Goal: Task Accomplishment & Management: Use online tool/utility

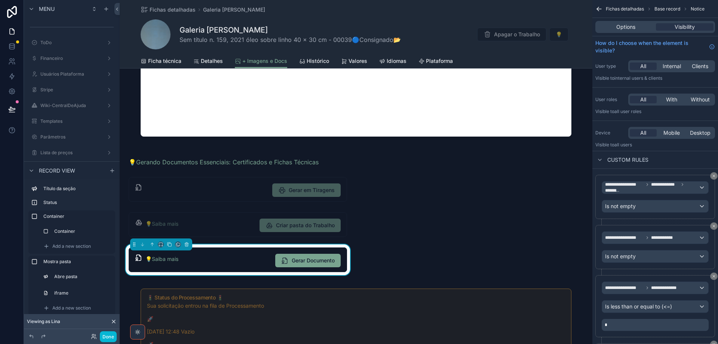
scroll to position [106, 0]
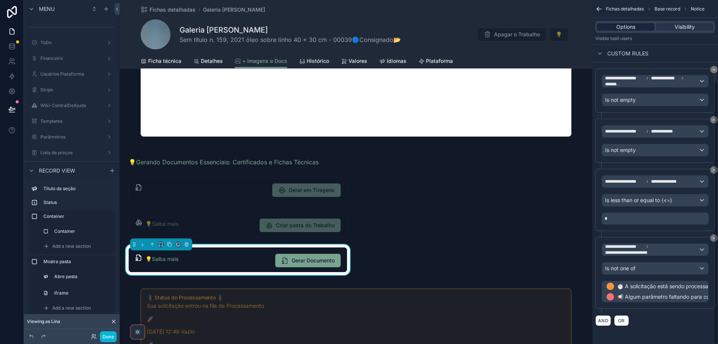
click at [613, 27] on div "Options" at bounding box center [626, 26] width 58 height 7
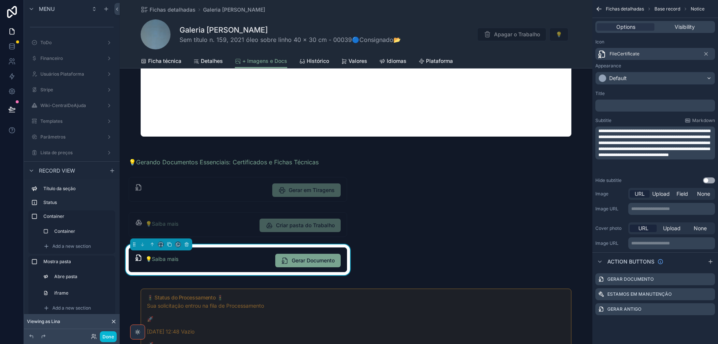
scroll to position [0, 0]
click at [112, 335] on button "Done" at bounding box center [108, 336] width 17 height 11
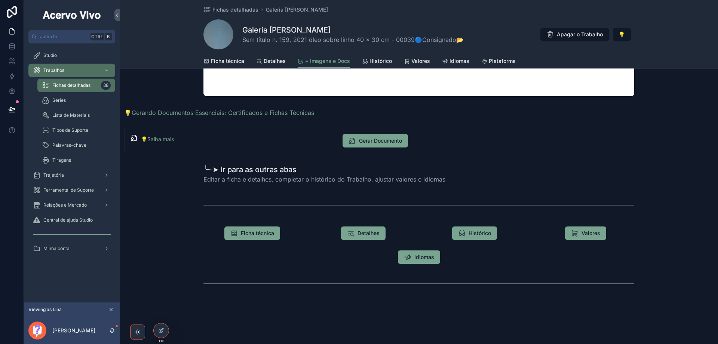
scroll to position [272, 0]
click at [386, 145] on button "Gerar Documento" at bounding box center [375, 140] width 65 height 13
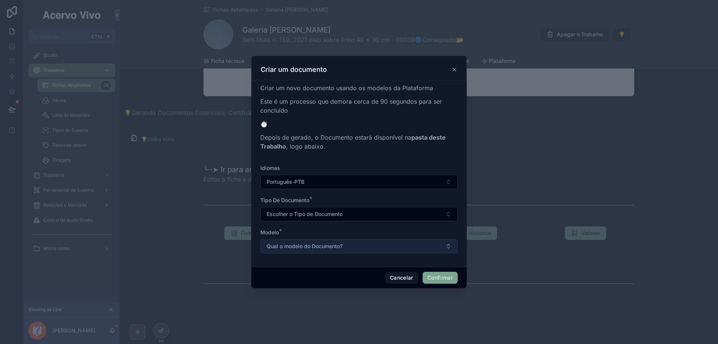
click at [382, 244] on button "Qual o modelo do Documento?" at bounding box center [358, 246] width 197 height 14
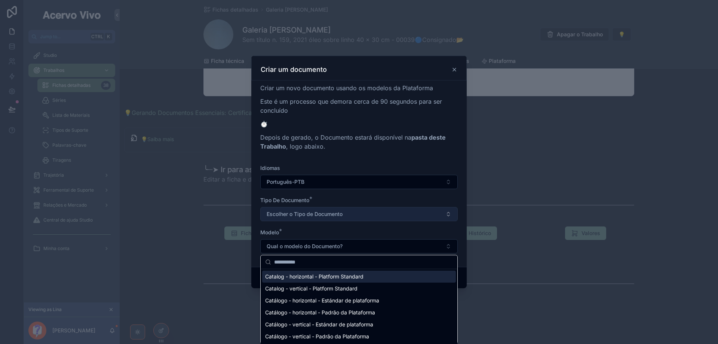
click at [371, 214] on button "Escolher o Tipo de Documento" at bounding box center [358, 214] width 197 height 14
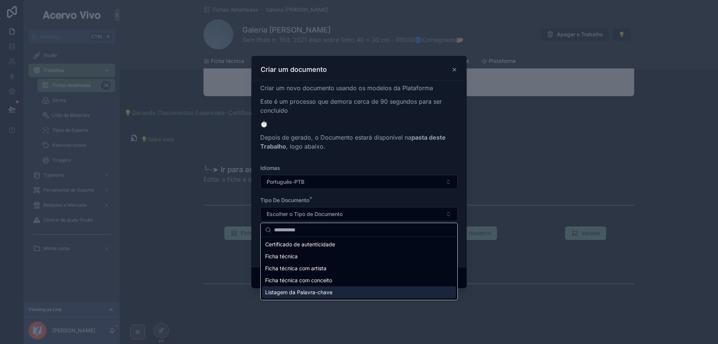
click at [364, 294] on div "Listagem da Palavra-chave" at bounding box center [359, 292] width 194 height 12
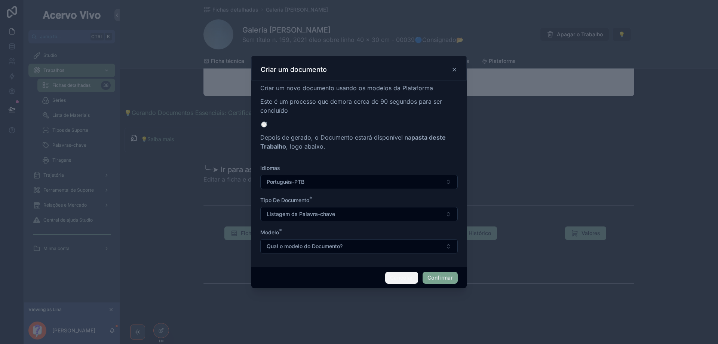
click at [396, 276] on button "Cancelar" at bounding box center [401, 278] width 33 height 12
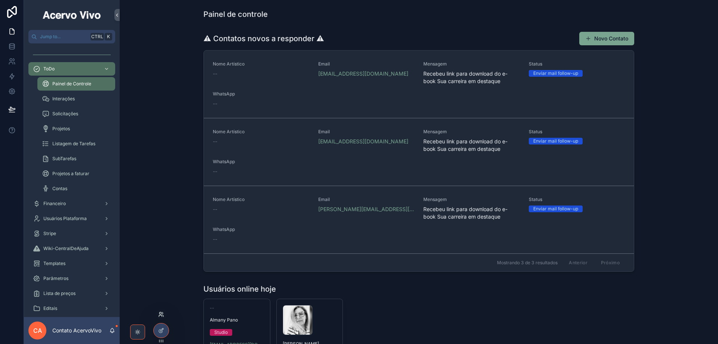
click at [162, 313] on icon at bounding box center [161, 314] width 6 height 6
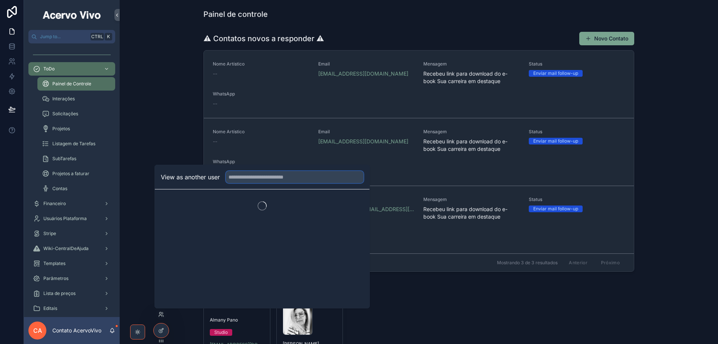
click at [263, 179] on input "text" at bounding box center [295, 177] width 138 height 12
type input "****"
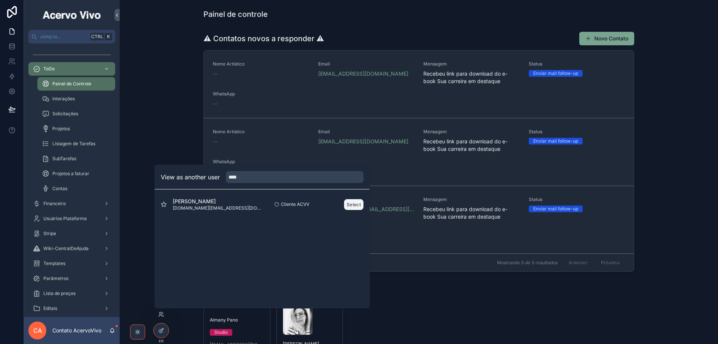
click at [354, 207] on button "Select" at bounding box center [353, 204] width 19 height 11
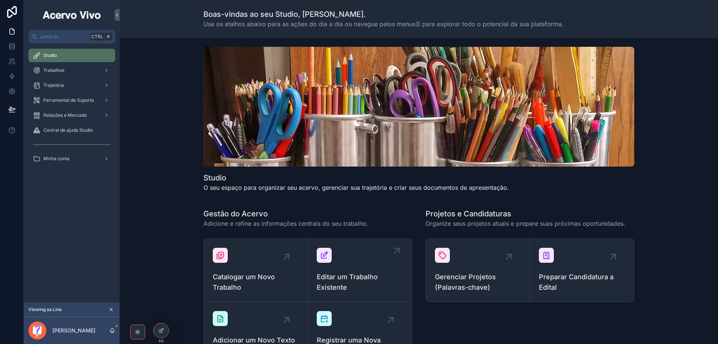
click at [370, 277] on span "Editar um Trabalho Existente" at bounding box center [360, 282] width 86 height 21
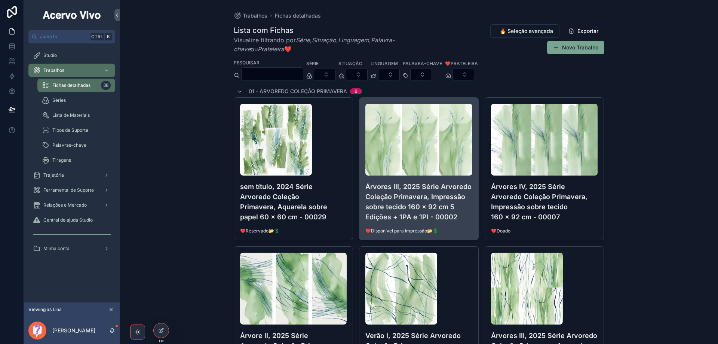
click at [408, 187] on h4 "Árvores III, 2025 Série Arvoredo Coleção Primavera, Impressão sobre tecido 160 …" at bounding box center [418, 201] width 107 height 40
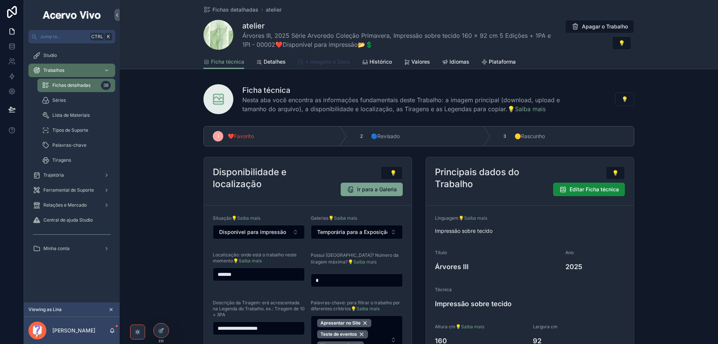
click at [341, 60] on span "+ Imagens e Docs" at bounding box center [327, 61] width 45 height 7
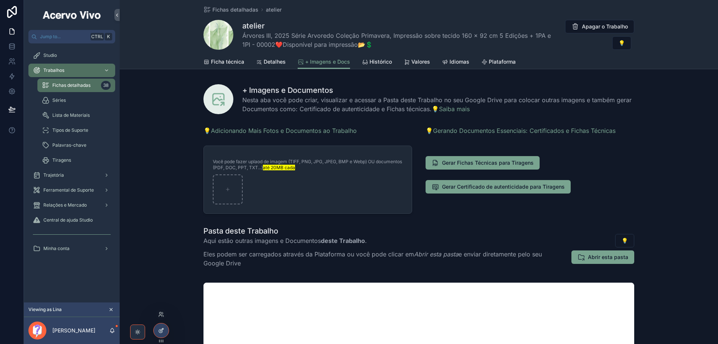
click at [160, 331] on icon at bounding box center [161, 330] width 6 height 6
